Goal: Navigation & Orientation: Find specific page/section

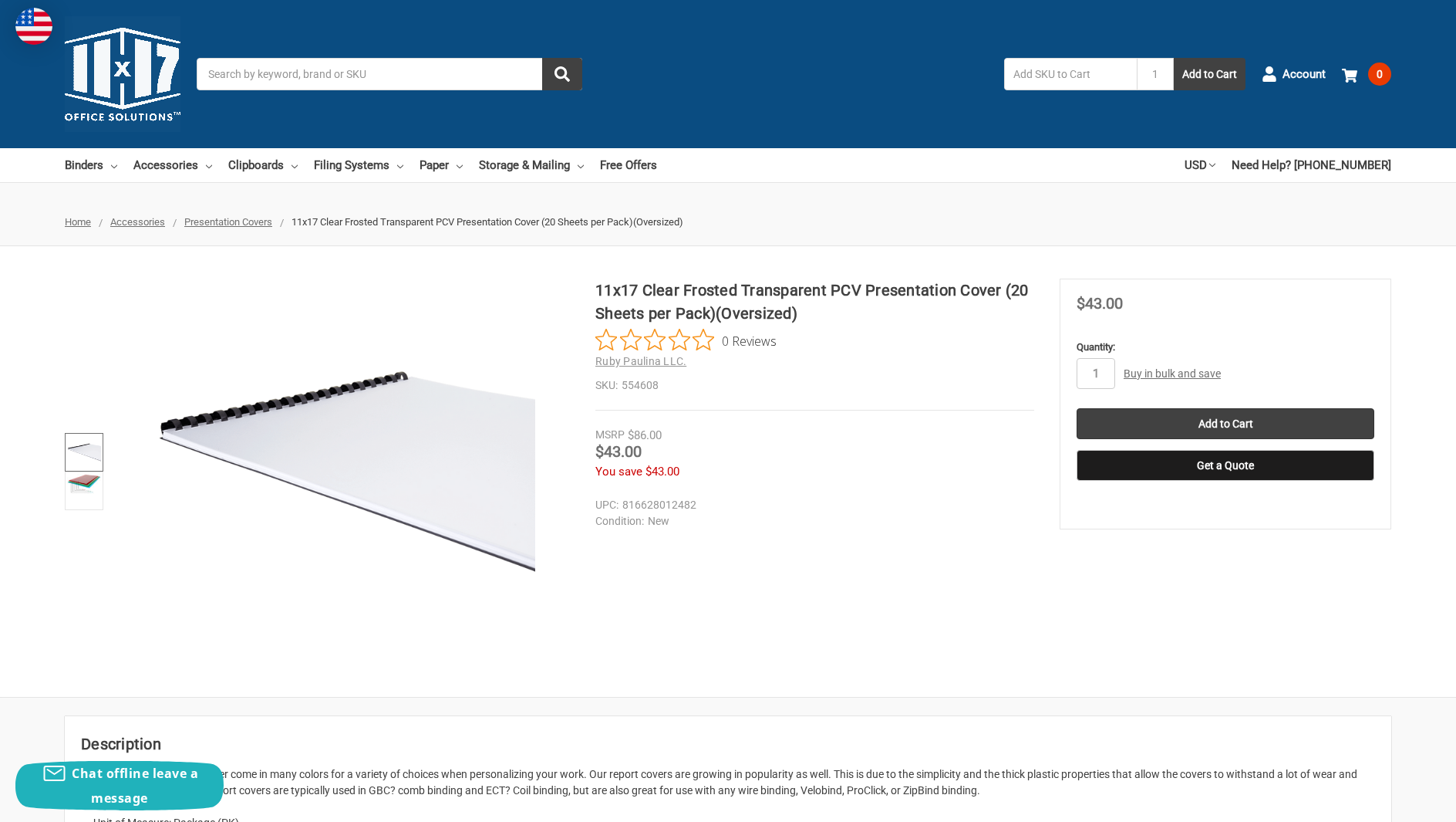
click at [82, 453] on img at bounding box center [83, 452] width 34 height 34
click at [87, 497] on link at bounding box center [84, 491] width 39 height 39
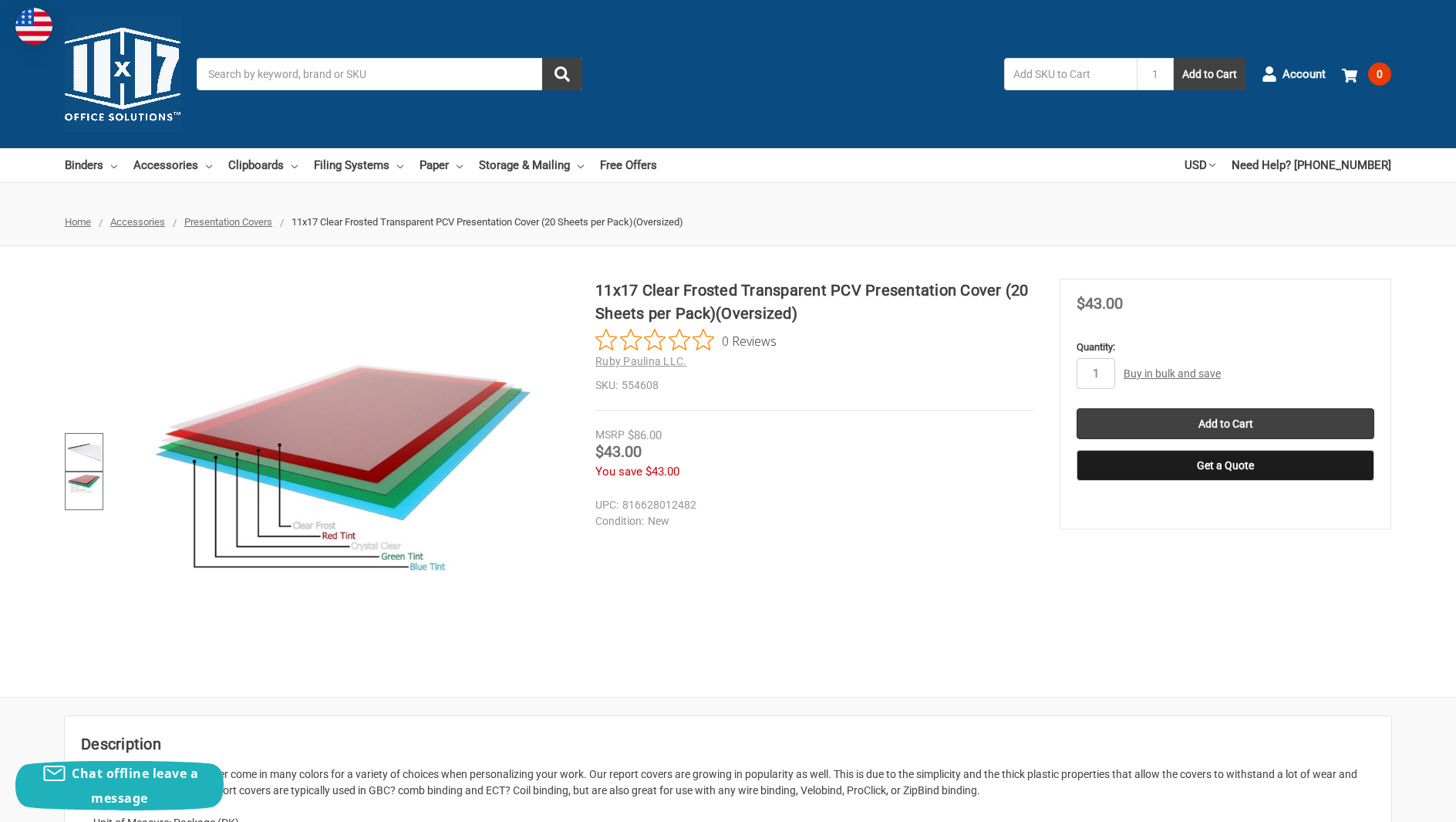
click at [85, 456] on img at bounding box center [83, 452] width 34 height 34
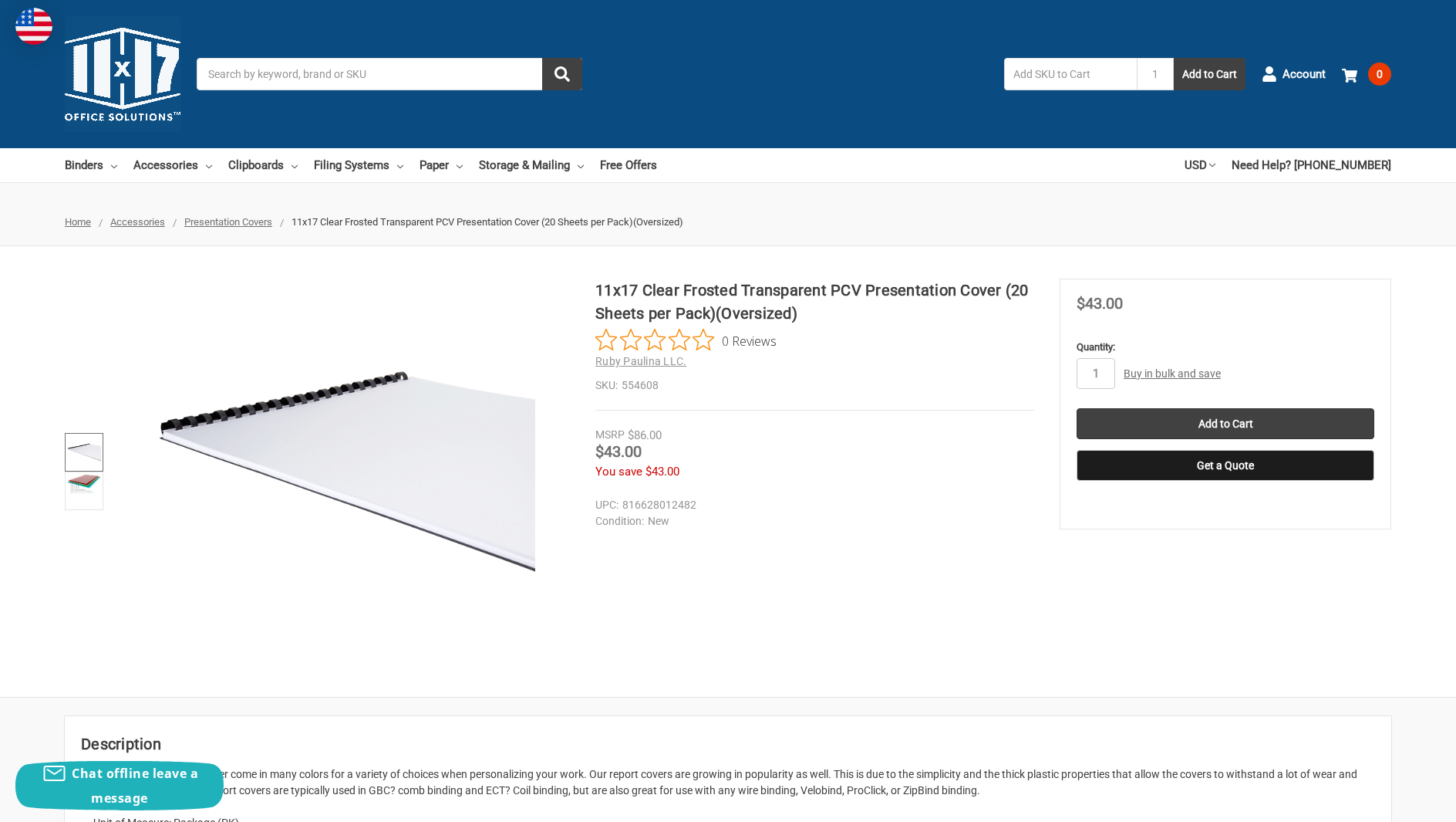
click at [250, 222] on span "Presentation Covers" at bounding box center [228, 222] width 88 height 11
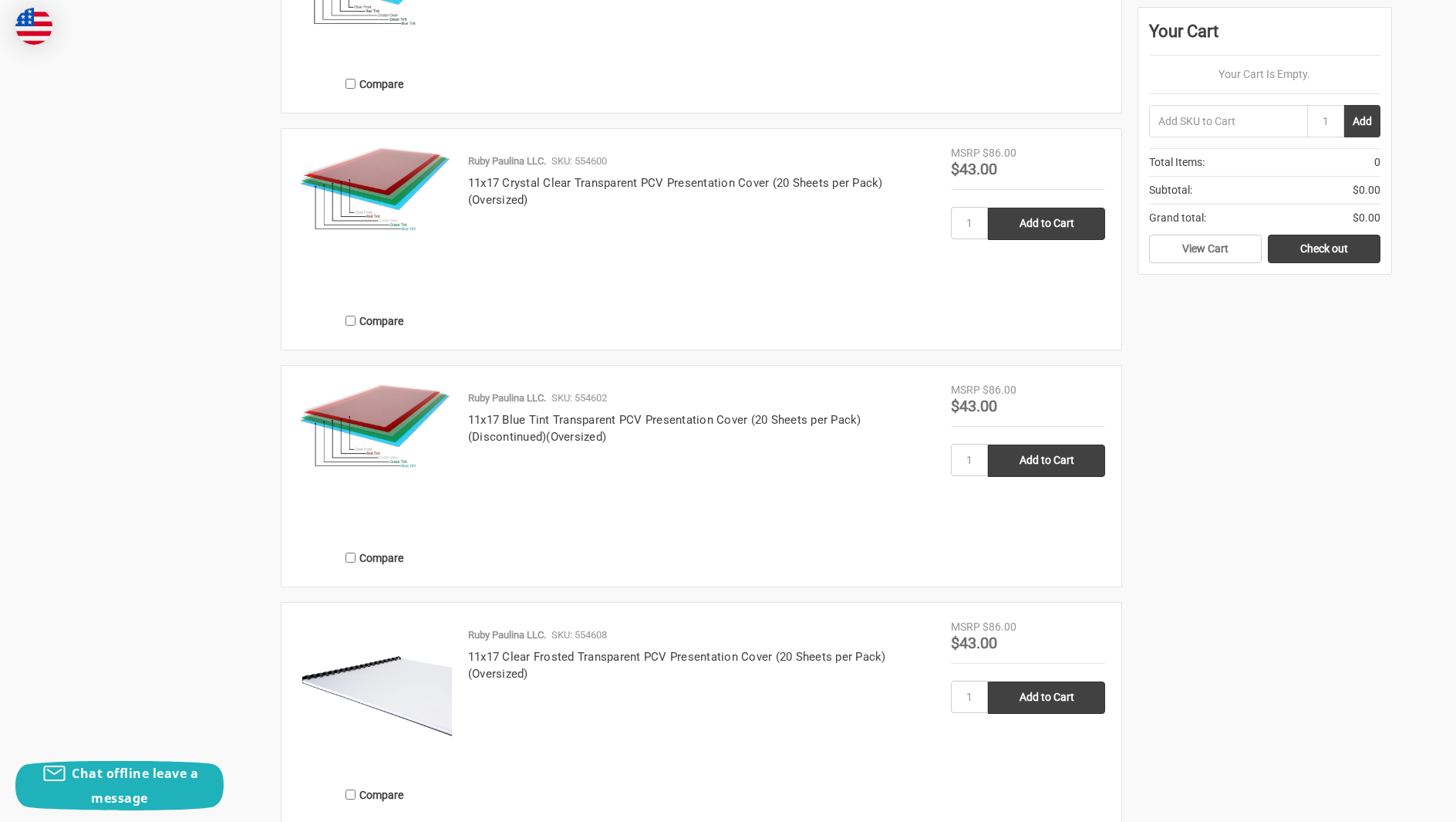
scroll to position [2163, 0]
